Goal: Task Accomplishment & Management: Manage account settings

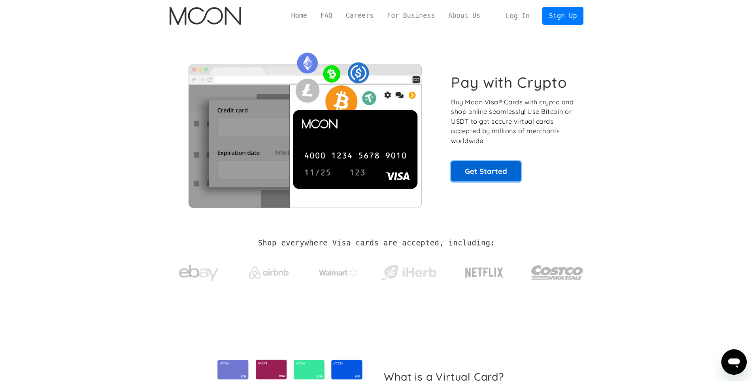
click at [478, 171] on link "Get Started" at bounding box center [486, 171] width 70 height 20
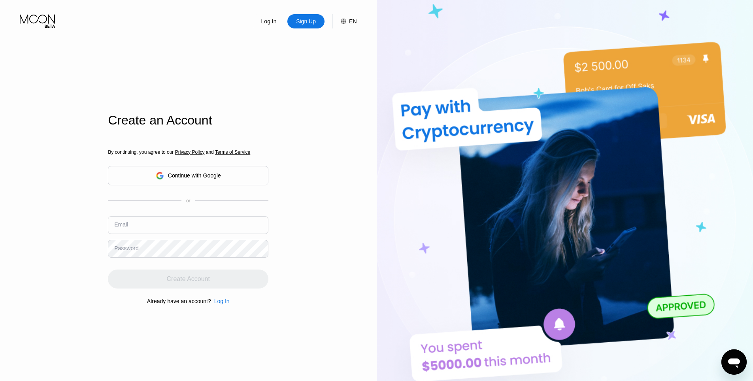
click at [170, 227] on input "text" at bounding box center [188, 225] width 160 height 18
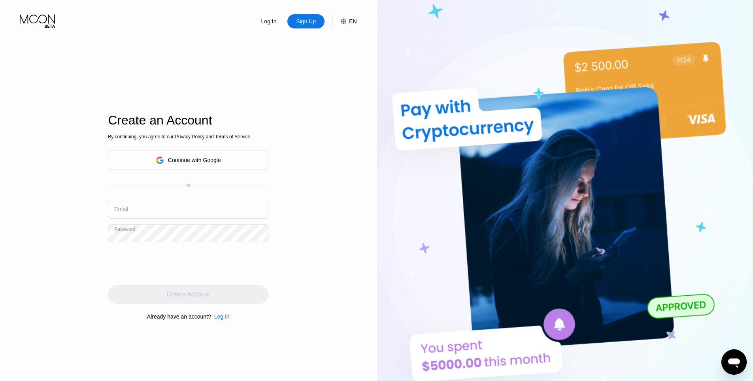
click at [149, 215] on input "text" at bounding box center [188, 210] width 160 height 18
click at [156, 215] on input "text" at bounding box center [188, 210] width 160 height 18
click at [159, 206] on input "text" at bounding box center [188, 210] width 160 height 18
click at [128, 236] on div "Password" at bounding box center [126, 233] width 24 height 6
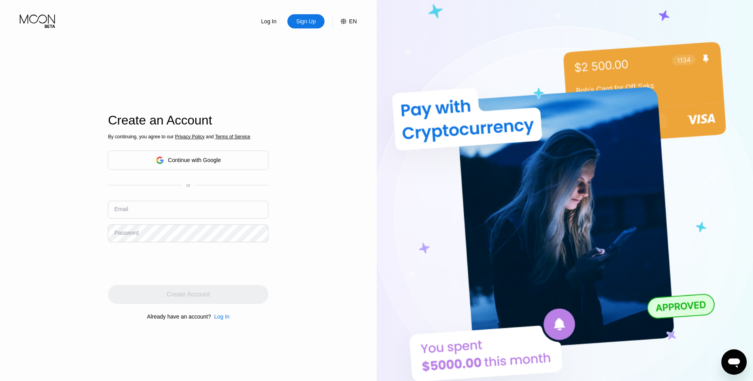
click at [138, 209] on input "text" at bounding box center [188, 210] width 160 height 18
click at [125, 230] on div "Password" at bounding box center [126, 233] width 24 height 6
click at [133, 213] on input "text" at bounding box center [188, 210] width 160 height 18
click at [215, 186] on div "or" at bounding box center [188, 186] width 160 height 6
click at [213, 209] on input "text" at bounding box center [188, 210] width 160 height 18
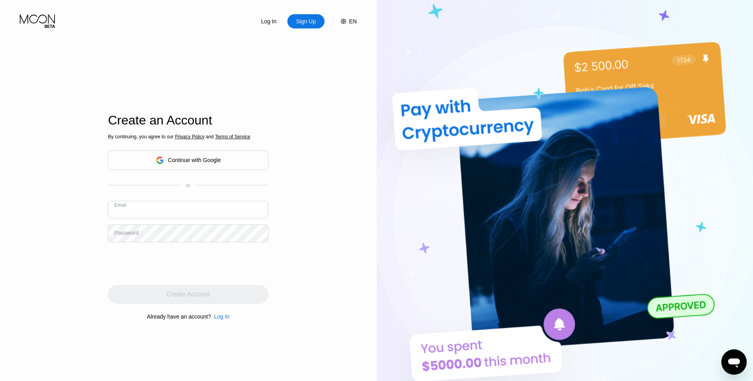
type input "к"
type input "[EMAIL_ADDRESS][DOMAIN_NAME]"
click at [200, 223] on div "Email [EMAIL_ADDRESS][DOMAIN_NAME]" at bounding box center [188, 213] width 160 height 24
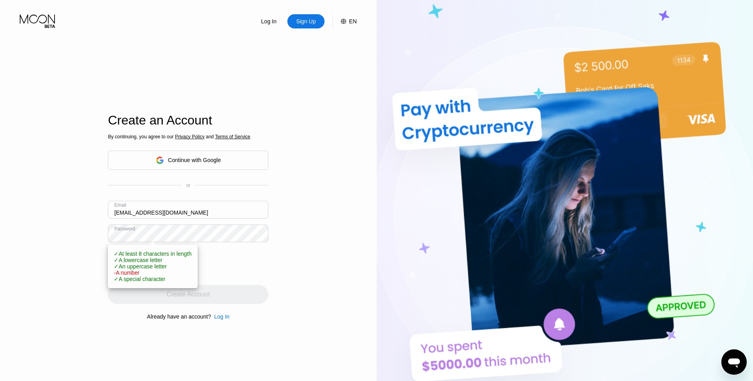
scroll to position [0, 528]
click at [218, 320] on div "Log In" at bounding box center [221, 316] width 15 height 6
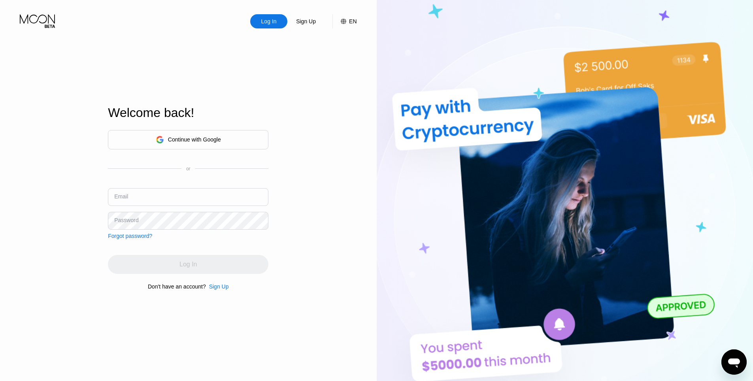
click at [183, 203] on input "text" at bounding box center [188, 197] width 160 height 18
type input "[EMAIL_ADDRESS][DOMAIN_NAME]"
click at [162, 265] on div "Log In" at bounding box center [188, 264] width 160 height 19
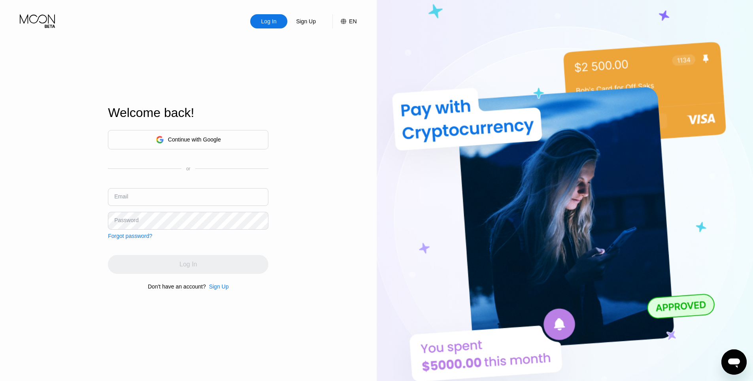
click at [135, 200] on input "text" at bounding box center [188, 197] width 160 height 18
click at [139, 203] on input "rusano.alwx@mail.ru" at bounding box center [188, 197] width 160 height 18
click at [132, 203] on input "rusano.alex@mail.ru" at bounding box center [188, 197] width 160 height 18
type input "[EMAIL_ADDRESS][DOMAIN_NAME]"
click at [172, 254] on div "Continue with Google or Email rusanow.alex@mail.ru Password Forgot password? Lo…" at bounding box center [188, 210] width 160 height 160
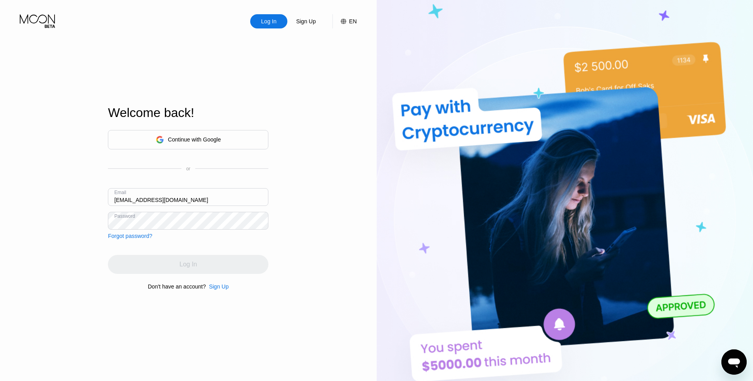
click at [174, 255] on div "Continue with Google or Email rusanow.alex@mail.ru Password Forgot password? Lo…" at bounding box center [188, 210] width 160 height 160
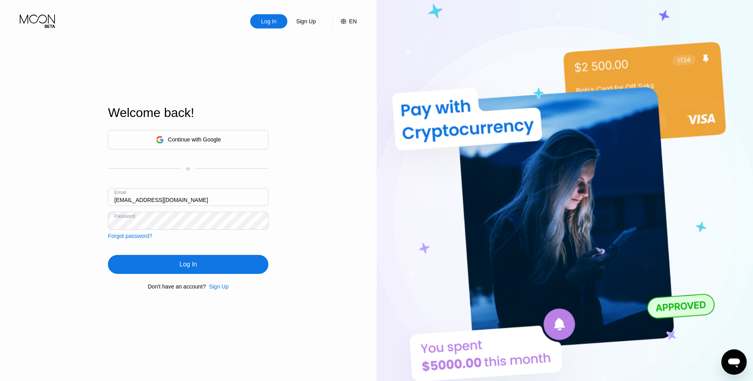
click at [171, 269] on div "Log In" at bounding box center [188, 264] width 160 height 19
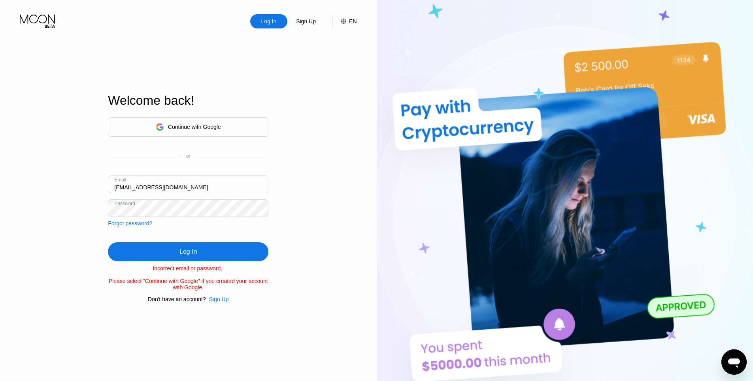
drag, startPoint x: 155, startPoint y: 215, endPoint x: 132, endPoint y: 233, distance: 29.3
click at [151, 250] on div "Log In" at bounding box center [188, 251] width 160 height 19
click at [138, 220] on div "Forgot password?" at bounding box center [130, 223] width 44 height 6
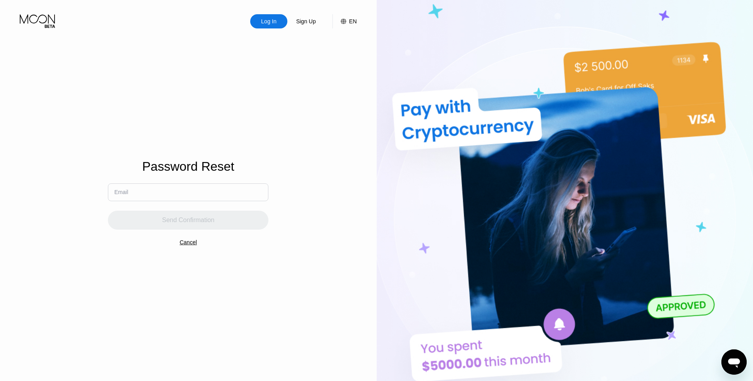
click at [141, 191] on input "text" at bounding box center [188, 192] width 160 height 18
click at [81, 146] on div "Log In Sign Up EN Language Select an item Save Password Reset Email Send Confir…" at bounding box center [188, 209] width 377 height 419
click at [193, 243] on div "Cancel" at bounding box center [187, 242] width 17 height 6
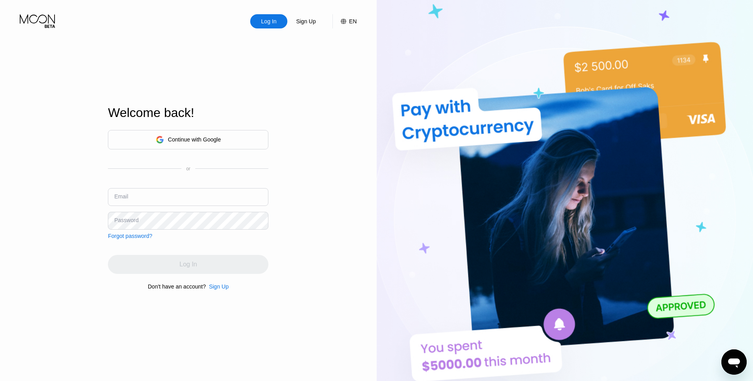
click at [164, 197] on input "text" at bounding box center [188, 197] width 160 height 18
click at [159, 241] on div "Continue with Google or Email Password Forgot password? Log In Don't have an ac…" at bounding box center [188, 210] width 160 height 160
click at [153, 237] on div "Continue with Google or Email Password Forgot password?" at bounding box center [188, 184] width 160 height 109
click at [146, 238] on div "Forgot password?" at bounding box center [130, 236] width 44 height 6
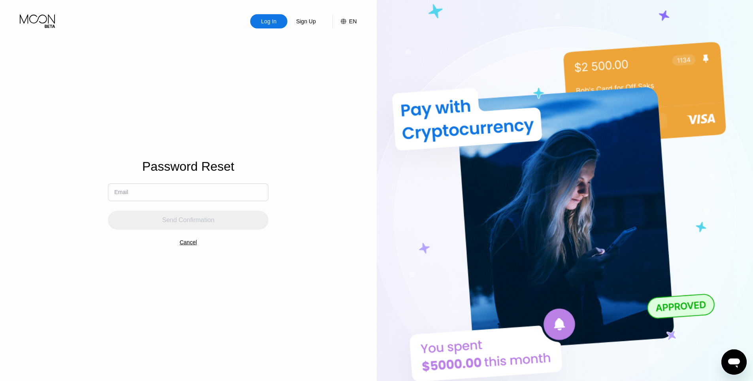
click at [174, 194] on input "text" at bounding box center [188, 192] width 160 height 18
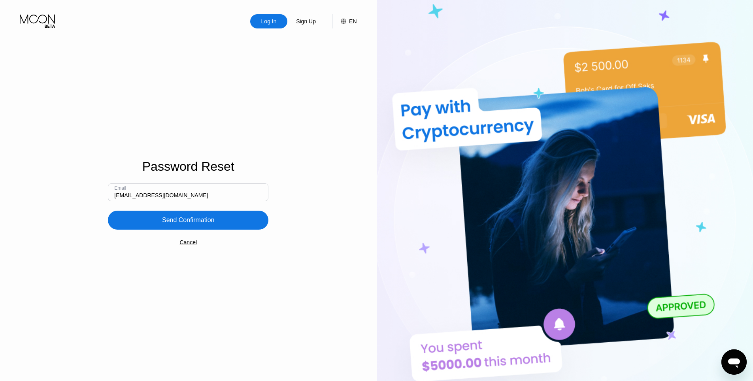
type input "[EMAIL_ADDRESS][DOMAIN_NAME]"
click at [210, 223] on div "Send Confirmation" at bounding box center [188, 220] width 53 height 8
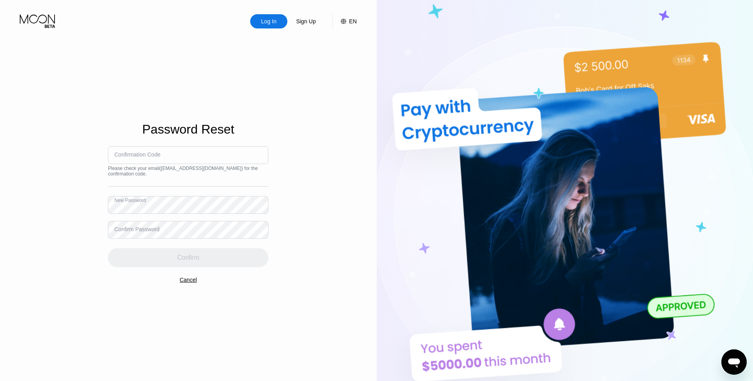
click at [74, 206] on div "Log In Sign Up EN Language Select an item Save Password Reset Confirmation Code…" at bounding box center [188, 209] width 377 height 419
click at [62, 219] on div "Log In Sign Up EN Language Select an item Save Password Reset Confirmation Code…" at bounding box center [188, 209] width 377 height 419
click at [137, 239] on div "Confirm" at bounding box center [188, 253] width 160 height 28
click at [137, 231] on div "Confirm Password" at bounding box center [136, 229] width 45 height 6
click at [137, 230] on div "Confirm Password" at bounding box center [136, 229] width 45 height 6
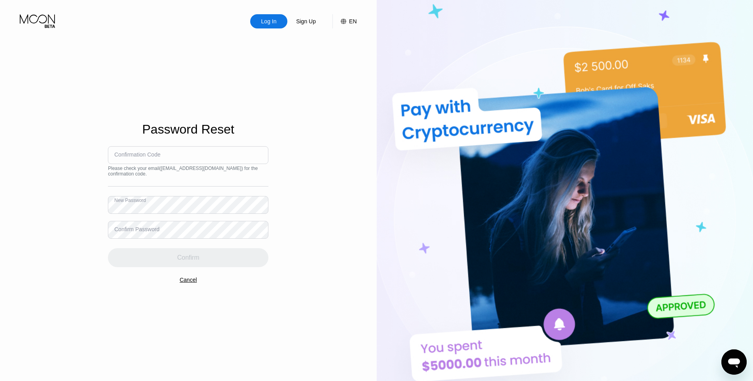
click at [131, 227] on div "Confirm Password" at bounding box center [136, 229] width 45 height 6
click at [123, 226] on div "Confirm Password" at bounding box center [136, 229] width 45 height 6
click at [126, 226] on div "Confirm Password" at bounding box center [136, 229] width 45 height 6
